Goal: Transaction & Acquisition: Book appointment/travel/reservation

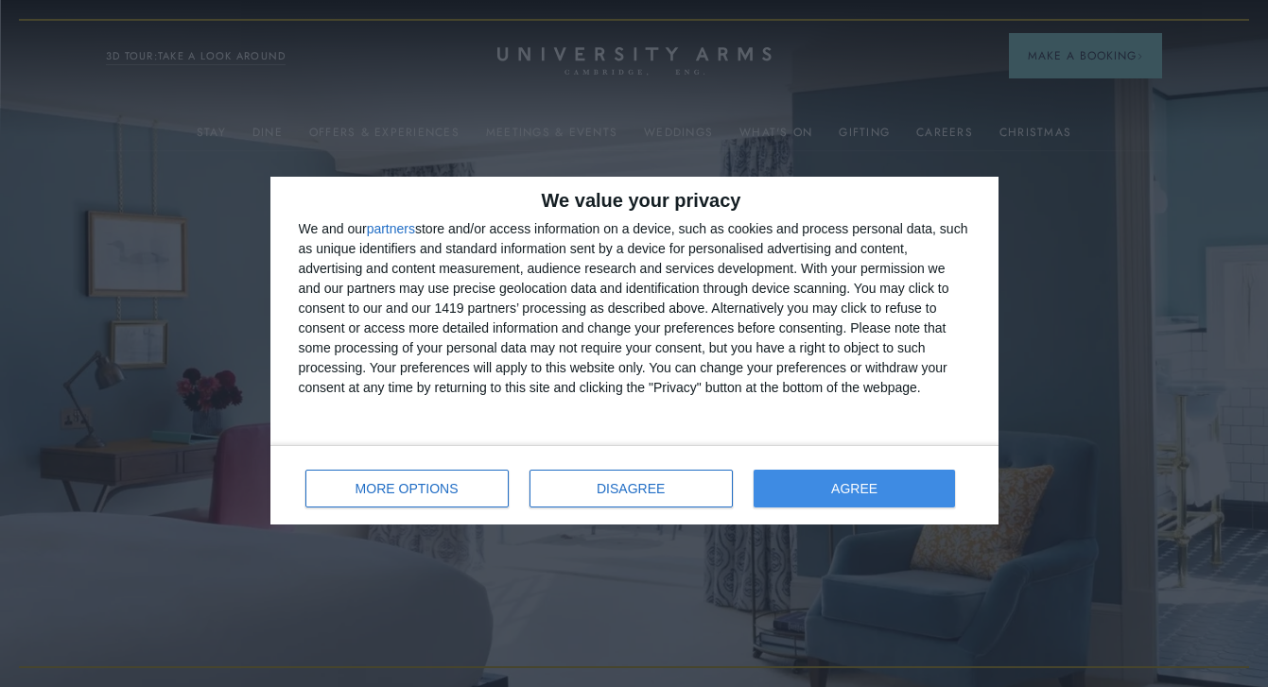
click at [811, 483] on button "AGREE" at bounding box center [855, 489] width 202 height 38
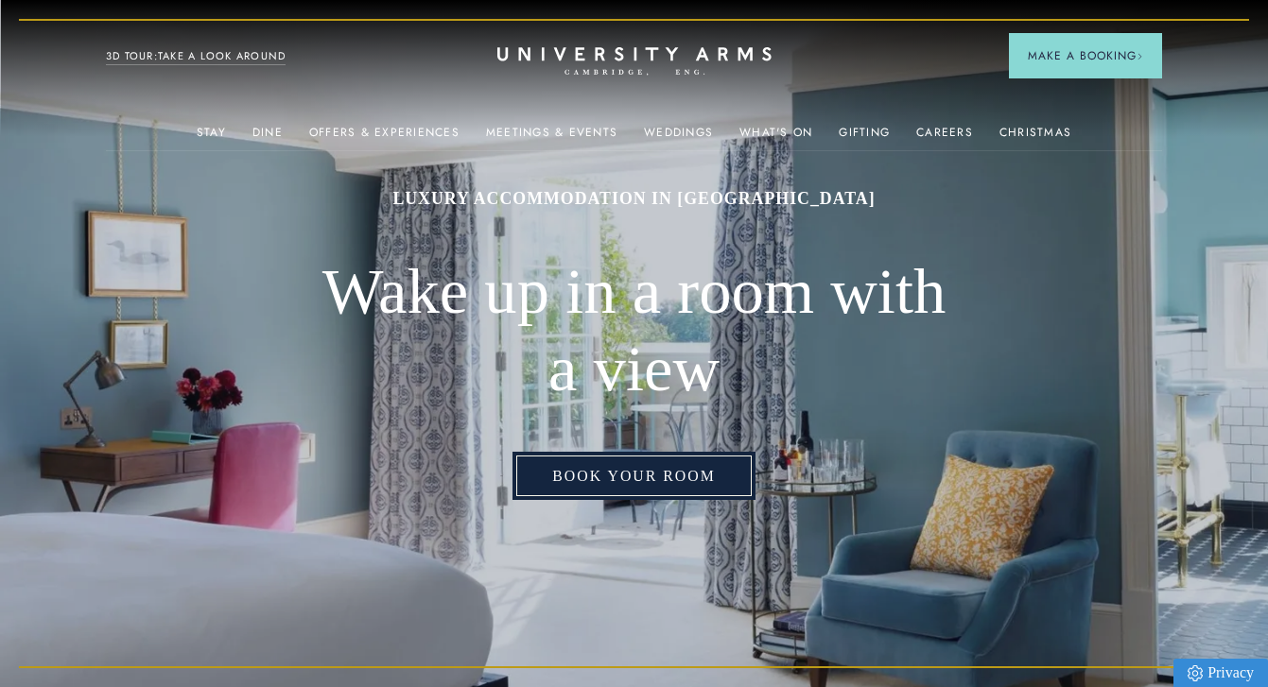
click at [685, 474] on link "Book Your Room" at bounding box center [633, 476] width 242 height 48
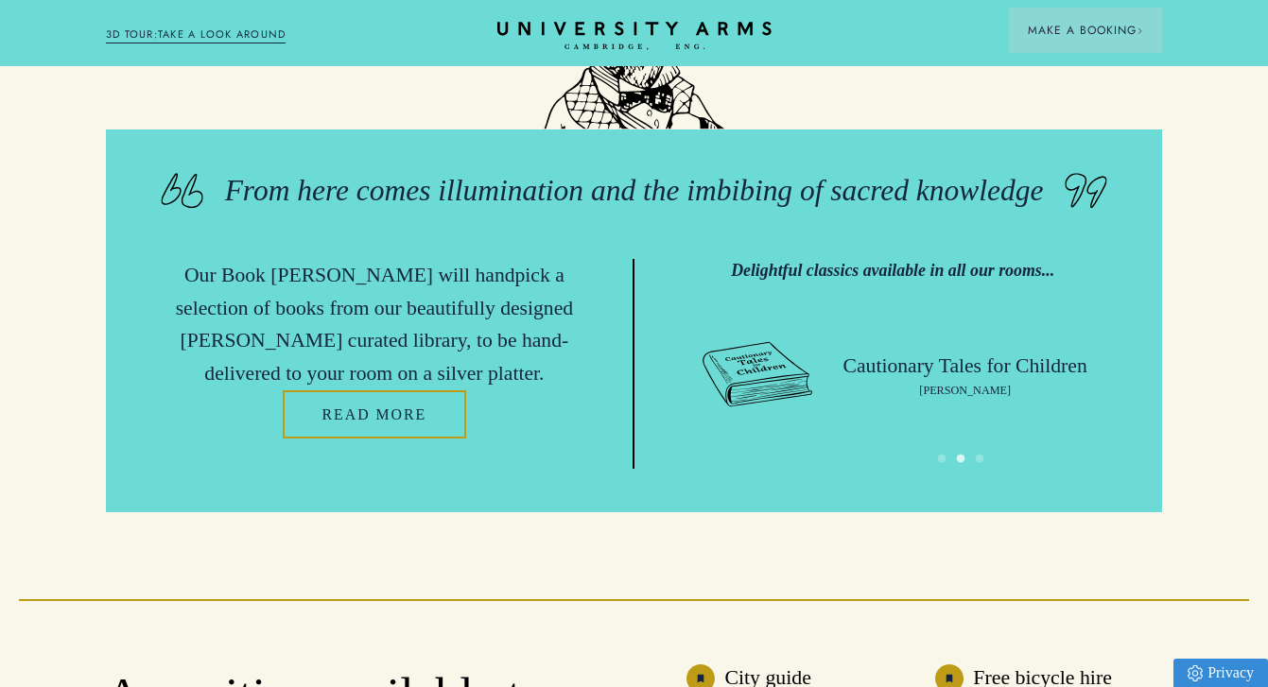
scroll to position [4204, 0]
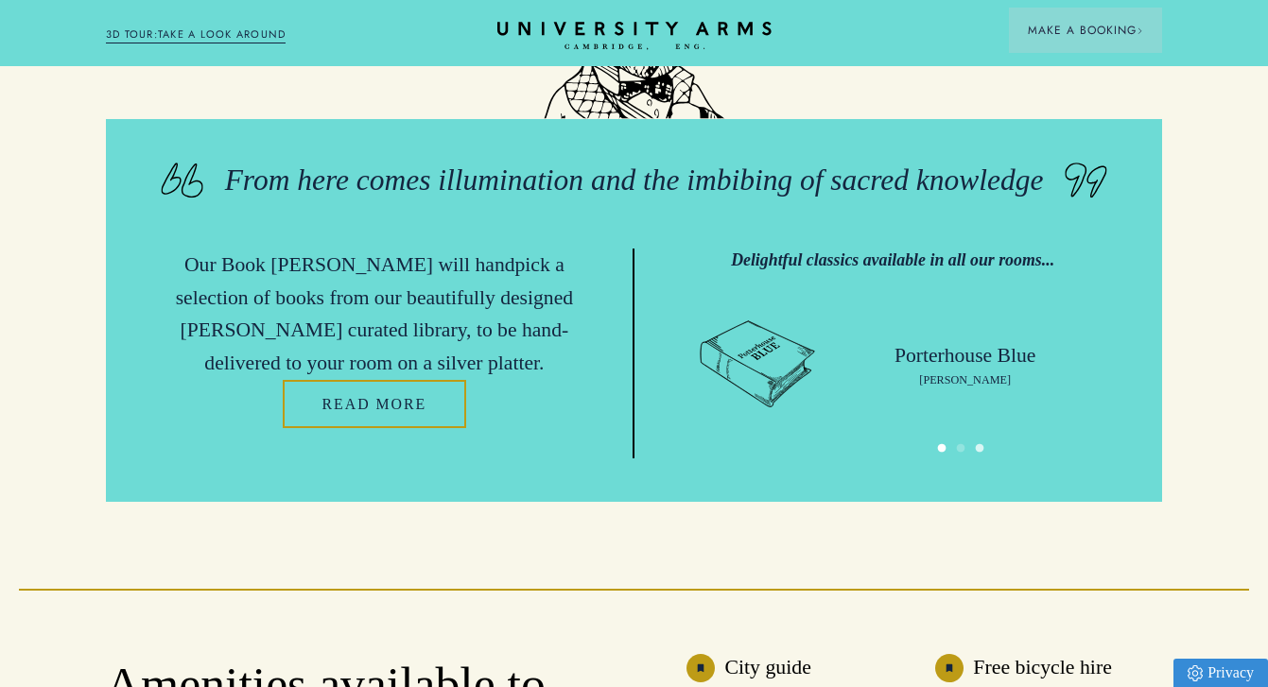
click at [945, 459] on button "1" at bounding box center [941, 449] width 19 height 19
click at [966, 459] on button "2" at bounding box center [960, 449] width 19 height 19
click at [984, 459] on button "3" at bounding box center [979, 449] width 19 height 19
click at [1033, 459] on ul "1 2 3" at bounding box center [893, 446] width 452 height 26
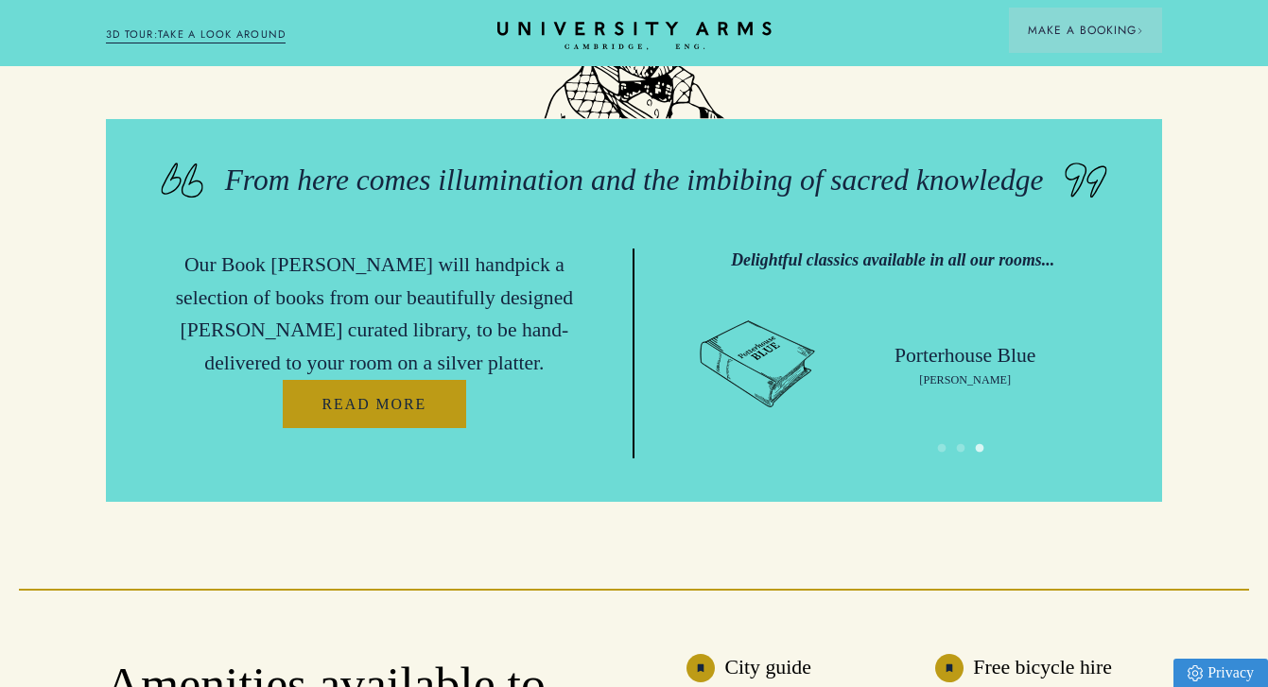
click at [371, 428] on link "Read more" at bounding box center [375, 404] width 184 height 48
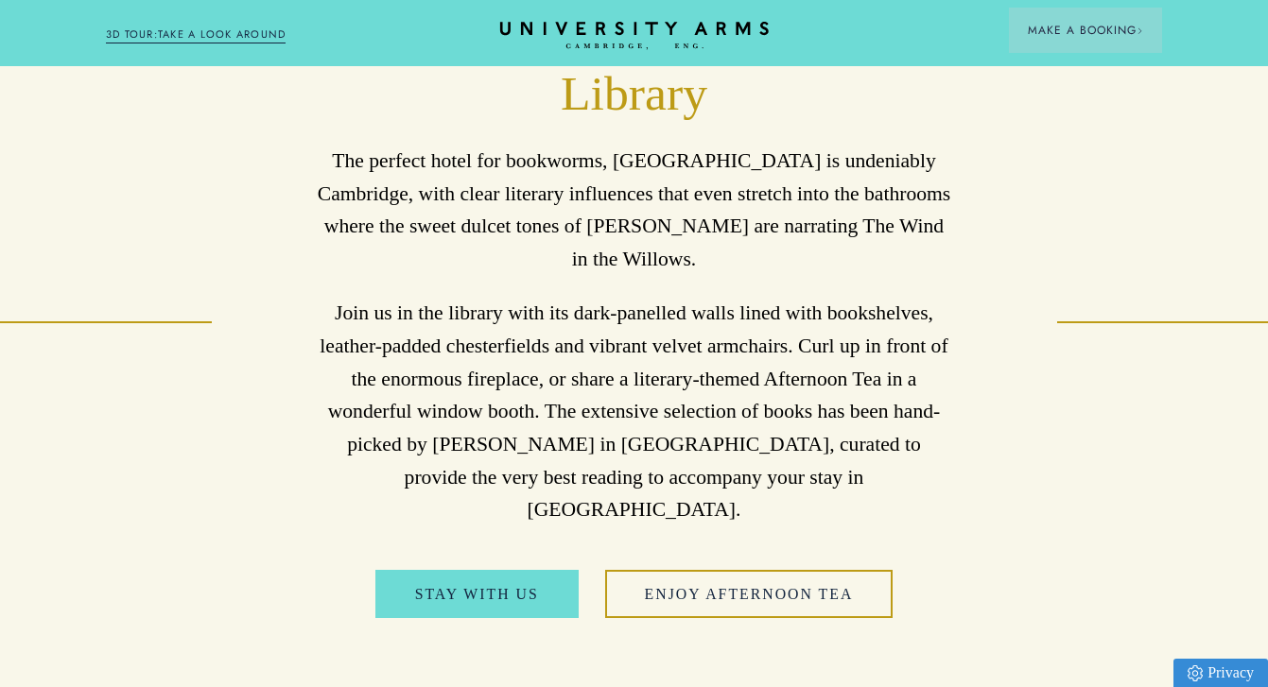
scroll to position [882, 0]
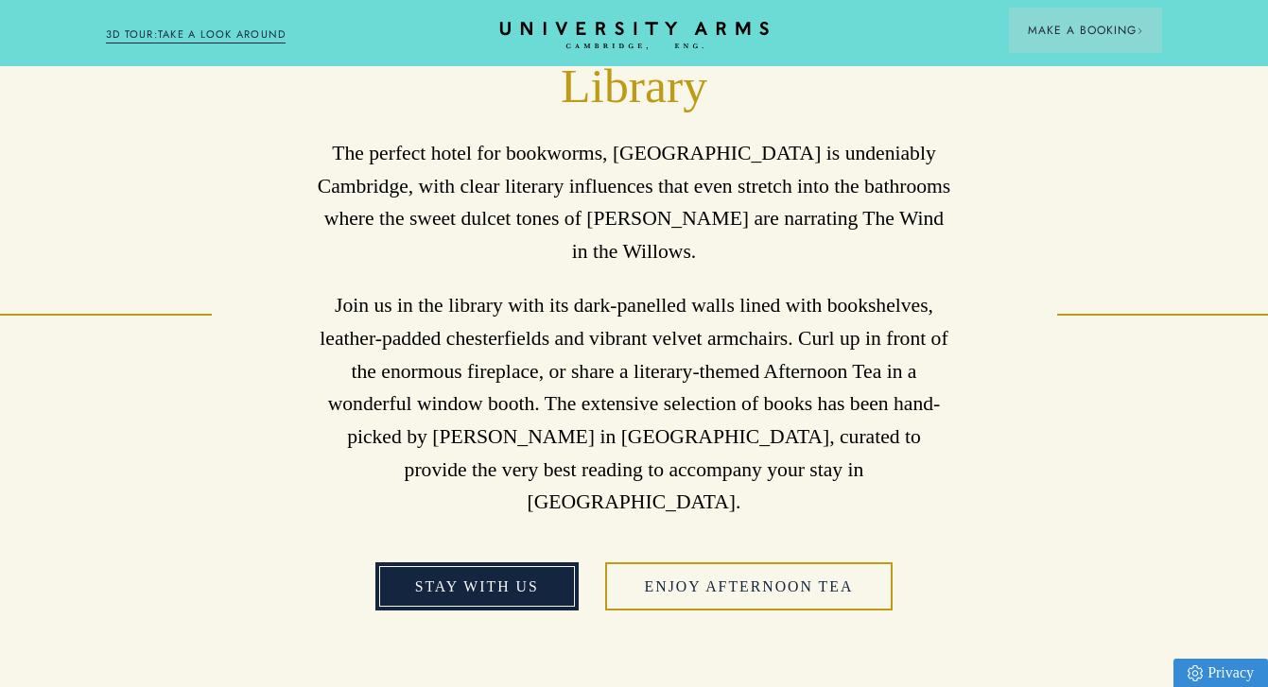
click at [450, 563] on link "Stay with us" at bounding box center [476, 587] width 203 height 48
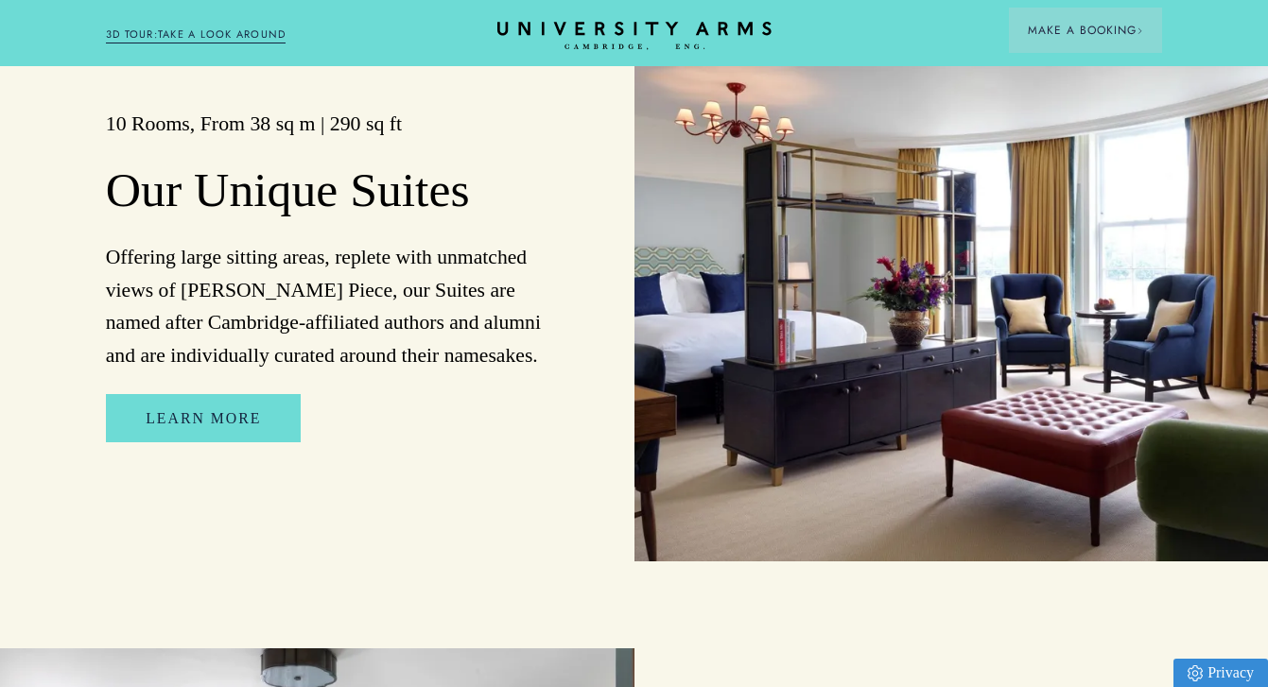
scroll to position [1471, 0]
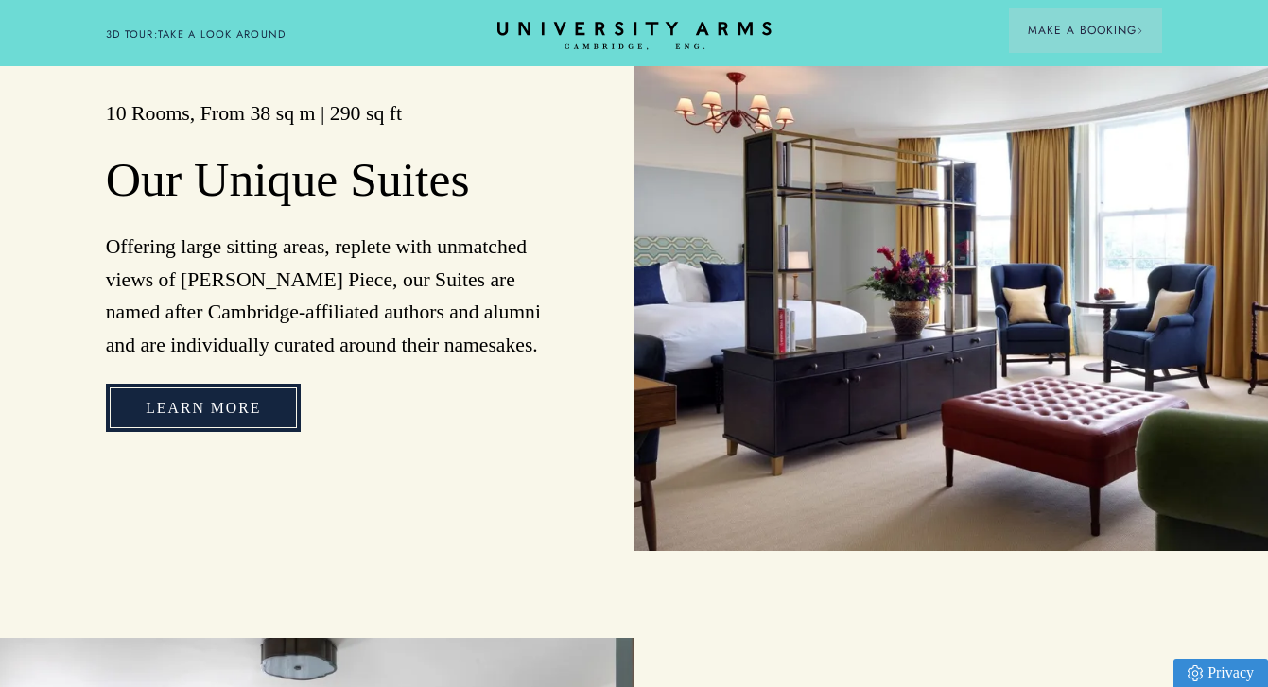
click at [237, 417] on link "Learn more" at bounding box center [203, 408] width 195 height 48
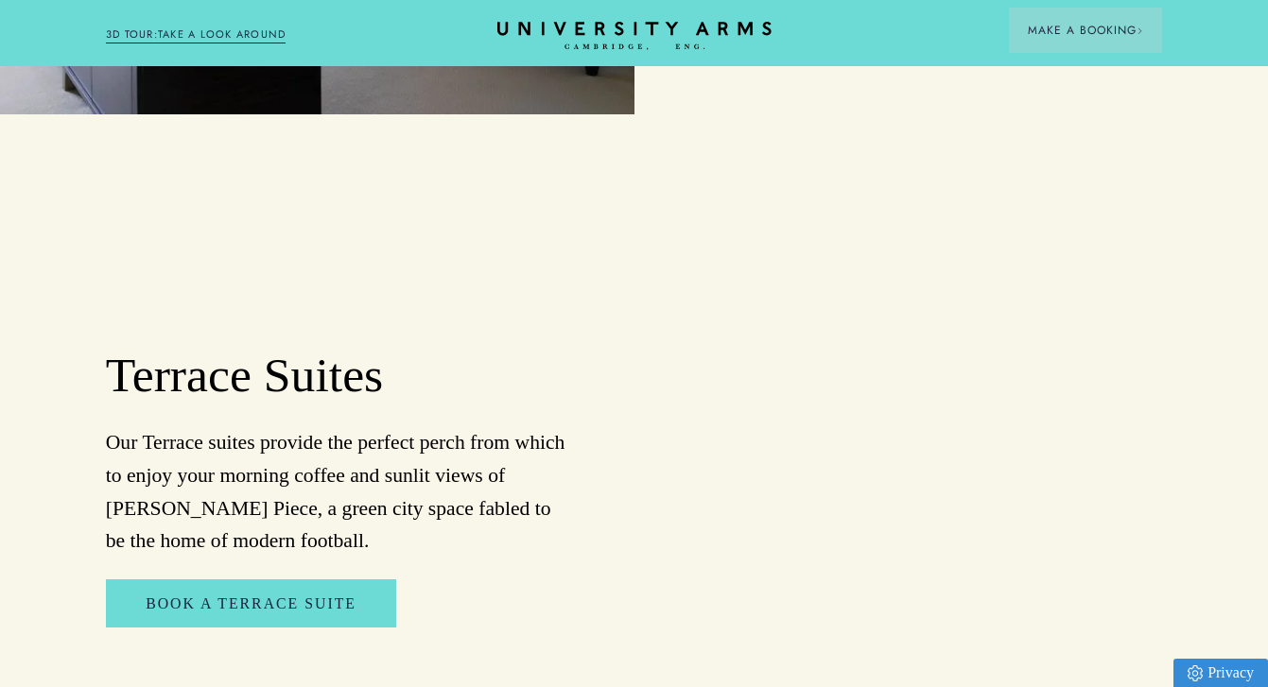
scroll to position [1960, 0]
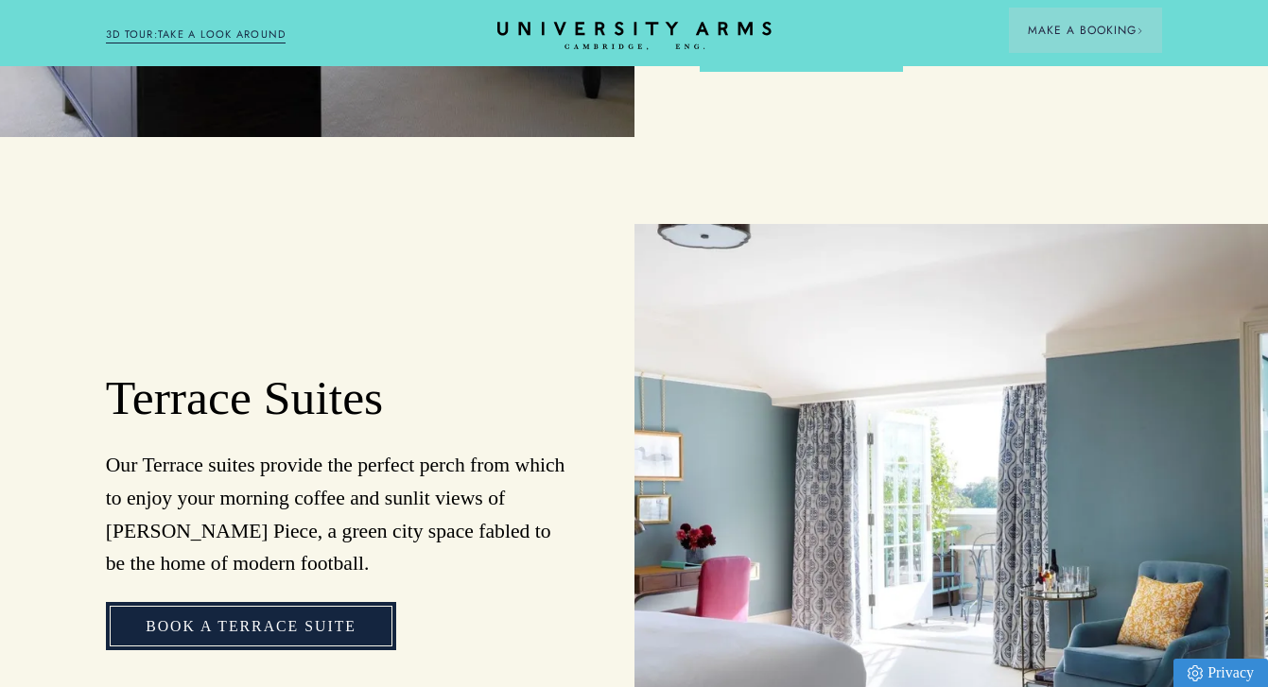
click at [345, 602] on link "Book a Terrace Suite" at bounding box center [251, 626] width 290 height 48
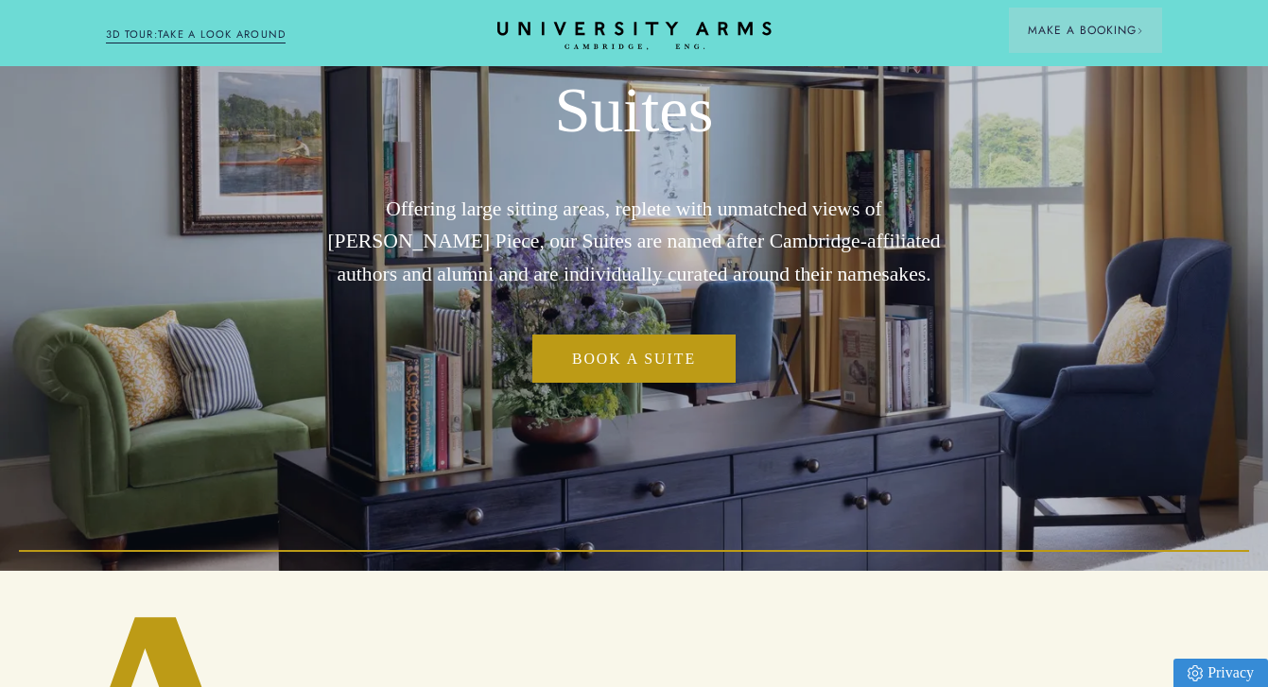
scroll to position [0, 0]
